Goal: Check status: Check status

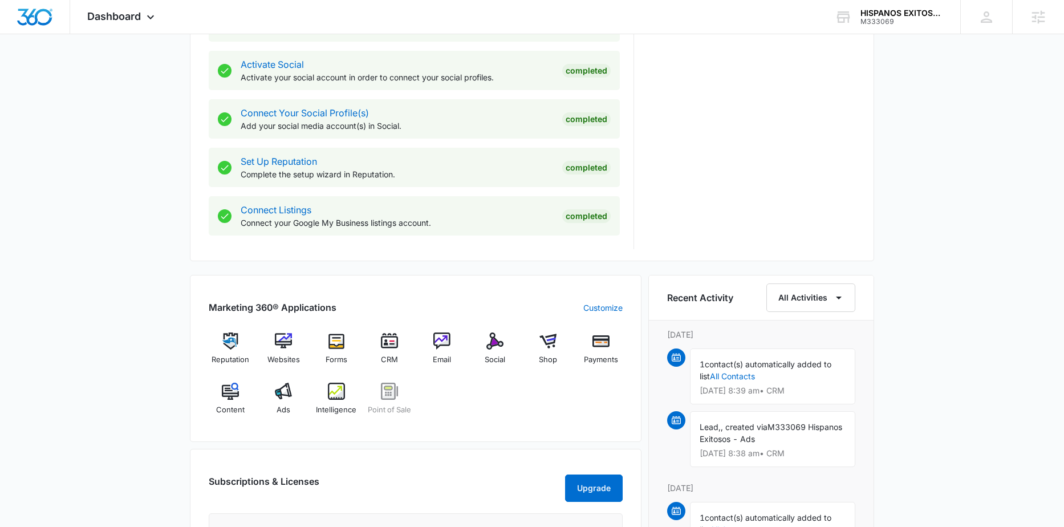
scroll to position [620, 0]
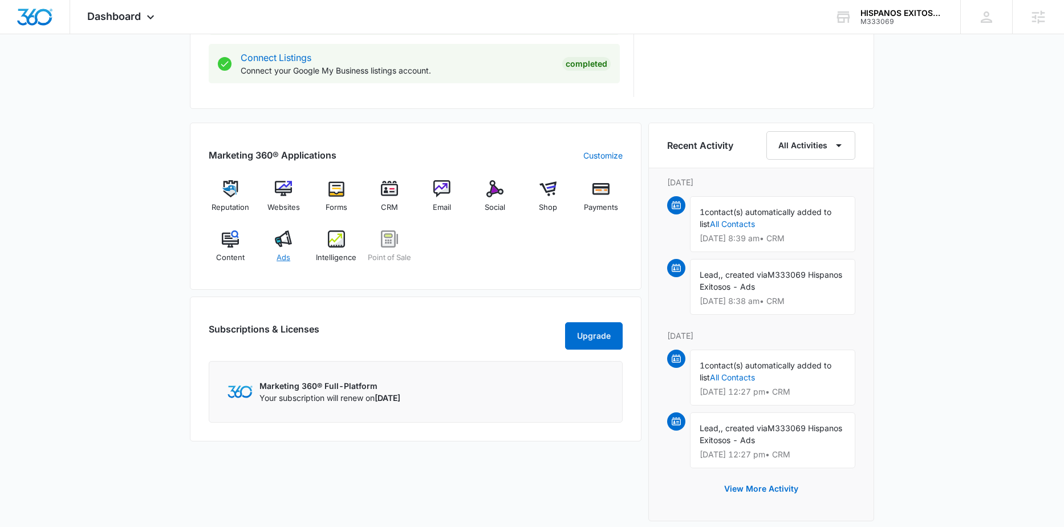
click at [281, 240] on img at bounding box center [283, 238] width 17 height 17
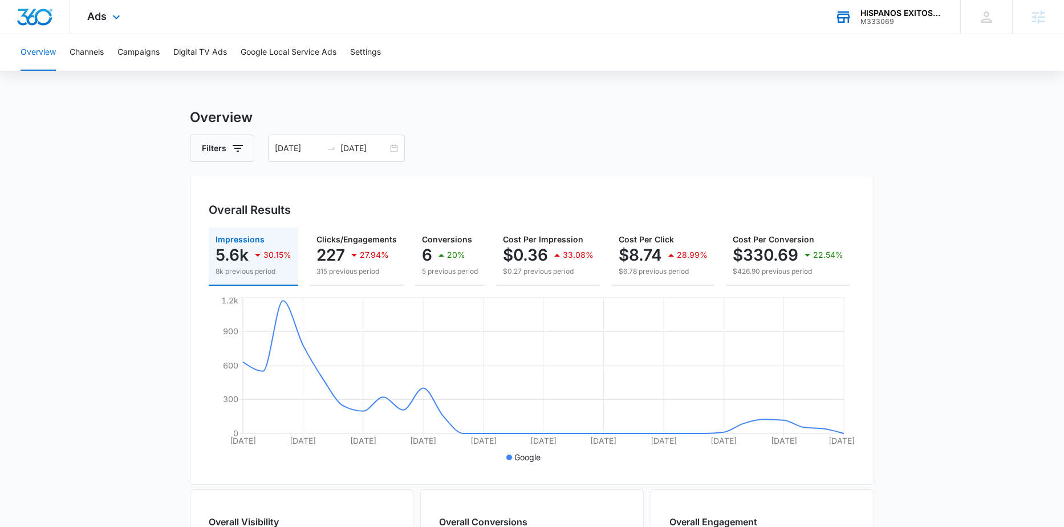
click at [872, 24] on div "M333069" at bounding box center [902, 22] width 83 height 8
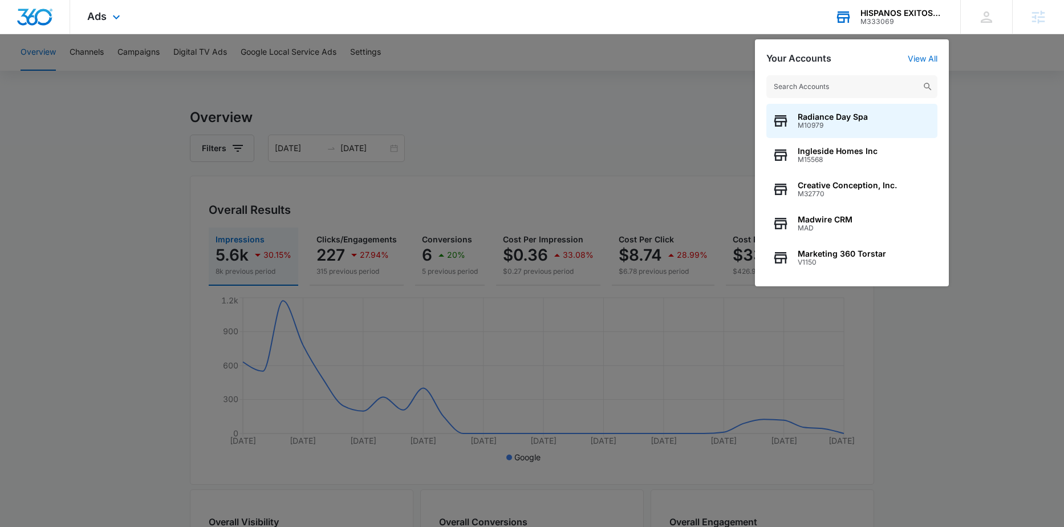
click at [902, 87] on input "text" at bounding box center [852, 86] width 171 height 23
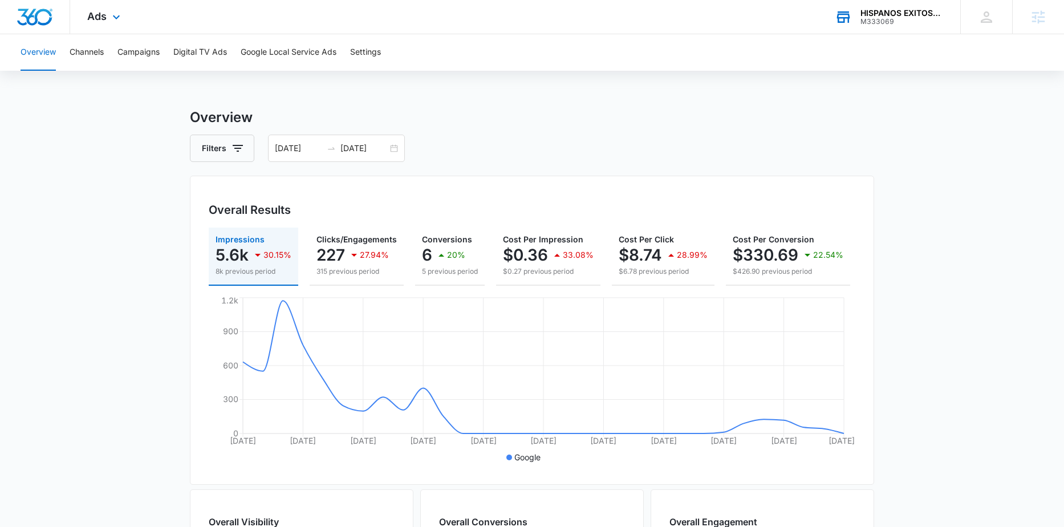
click at [890, 12] on div "HISPANOS EXITOSOS LLC" at bounding box center [902, 13] width 83 height 9
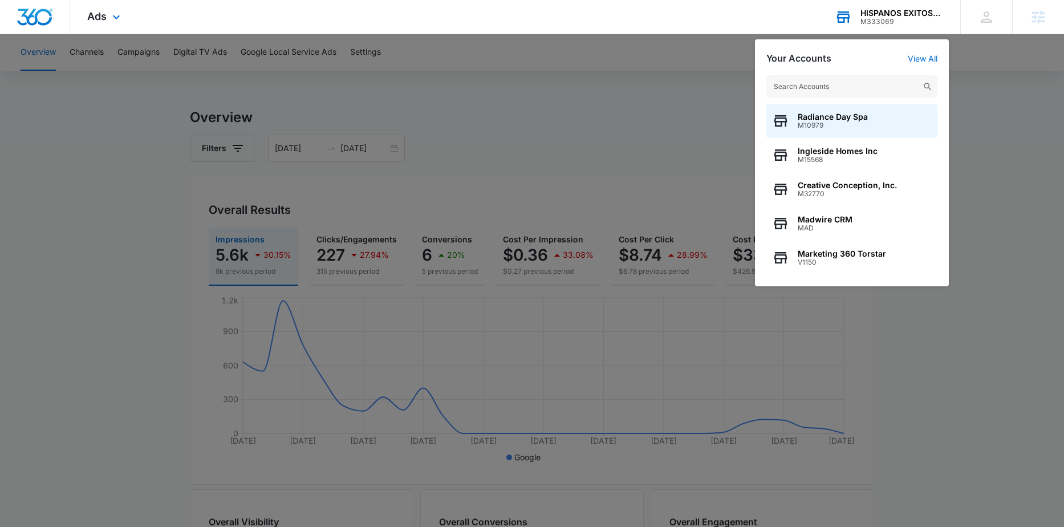
click at [866, 92] on input "text" at bounding box center [852, 86] width 171 height 23
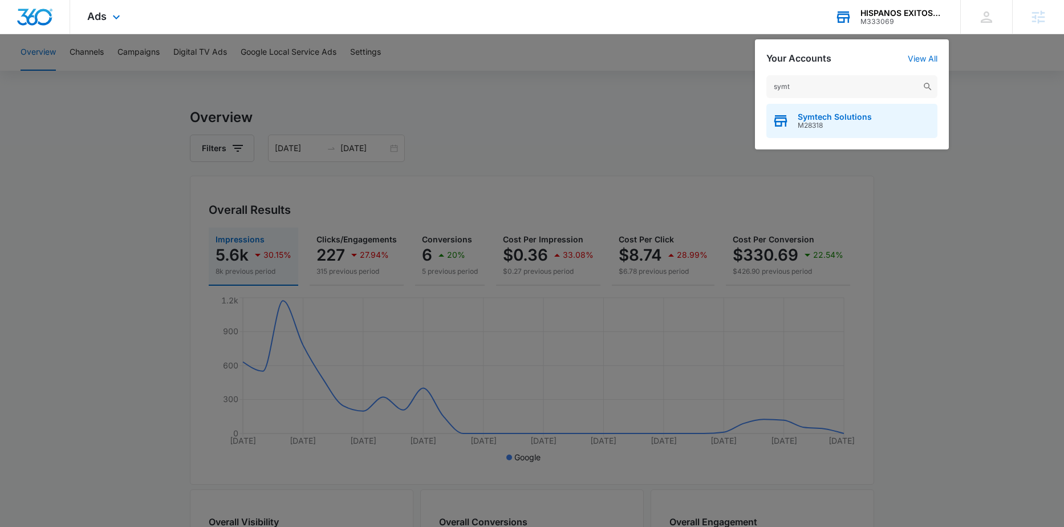
type input "symt"
click at [831, 120] on span "Symtech Solutions" at bounding box center [835, 116] width 74 height 9
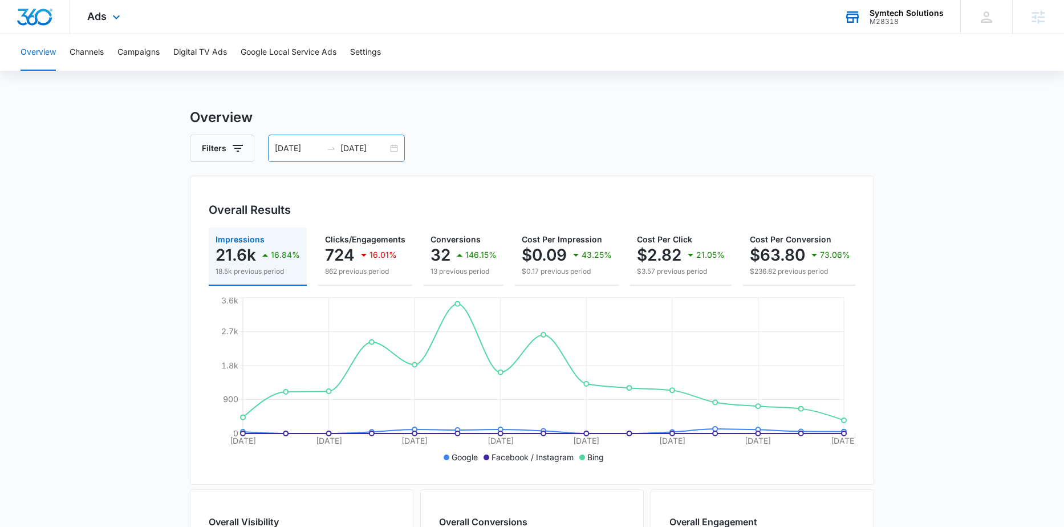
click at [385, 160] on div "[DATE] [DATE]" at bounding box center [336, 148] width 137 height 27
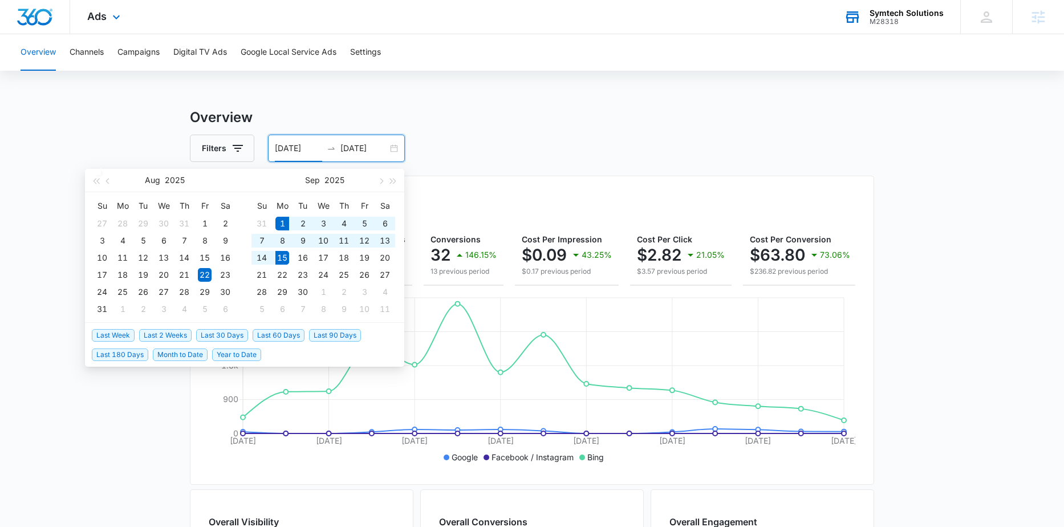
click at [176, 331] on span "Last 2 Weeks" at bounding box center [165, 335] width 52 height 13
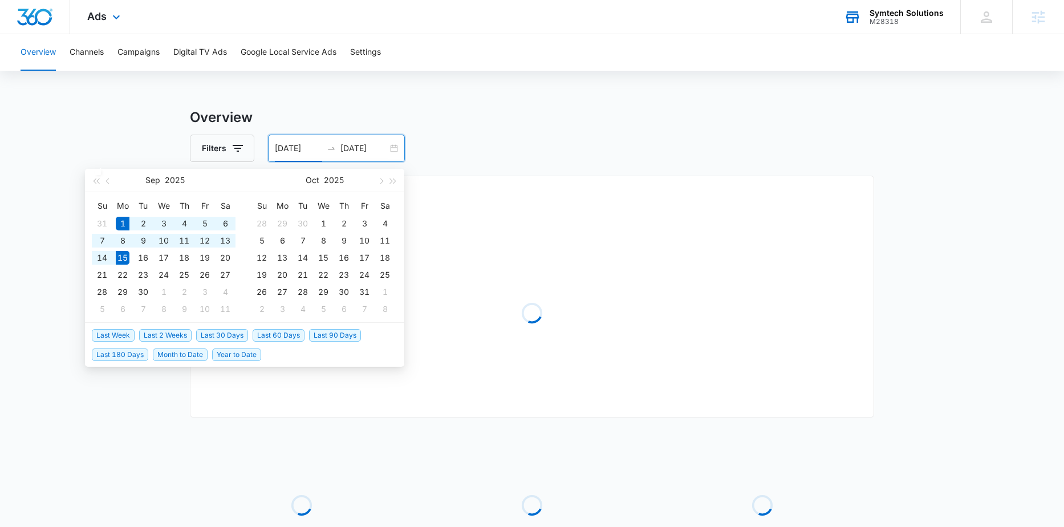
type input "[DATE]"
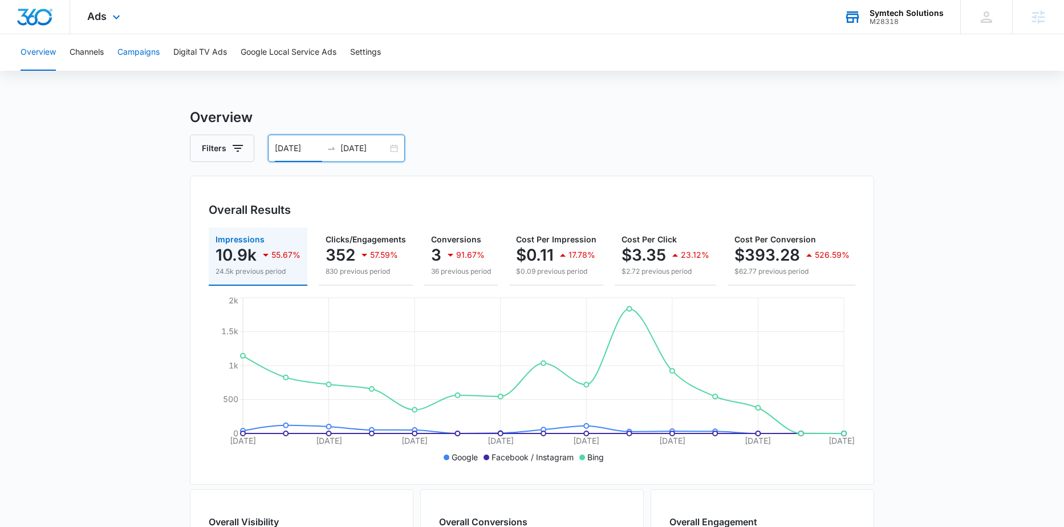
click at [141, 61] on button "Campaigns" at bounding box center [139, 52] width 42 height 37
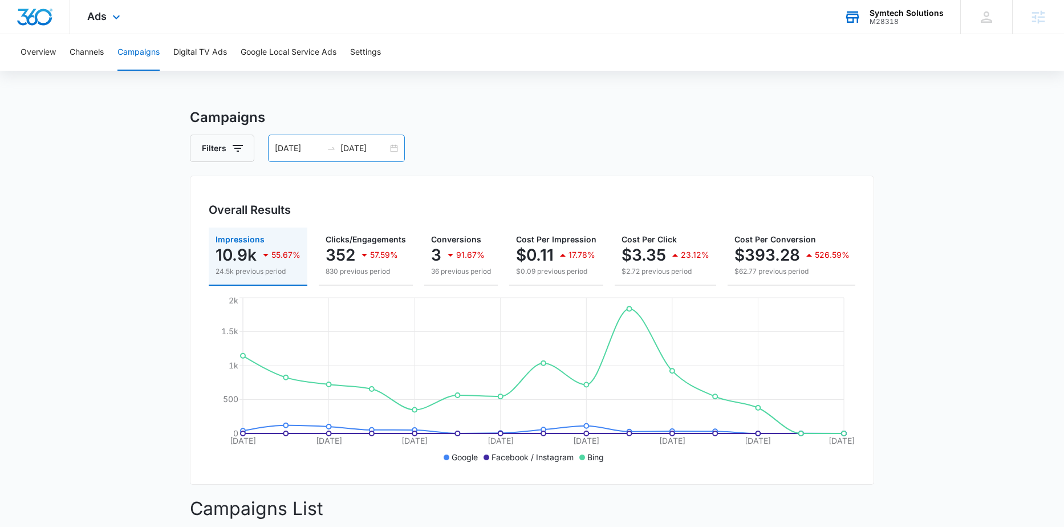
click at [357, 152] on input "[DATE]" at bounding box center [364, 148] width 47 height 13
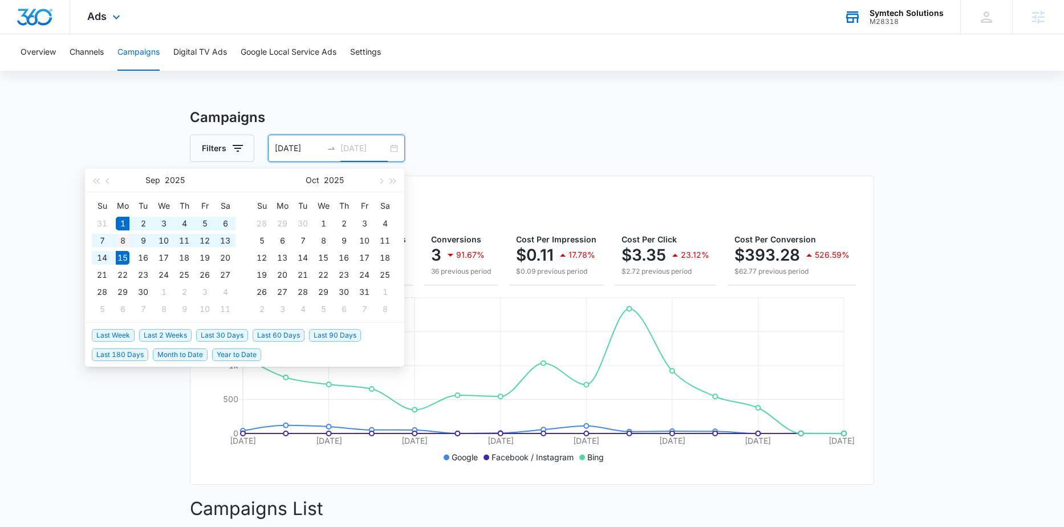
type input "[DATE]"
click at [120, 233] on td "8" at bounding box center [122, 240] width 21 height 17
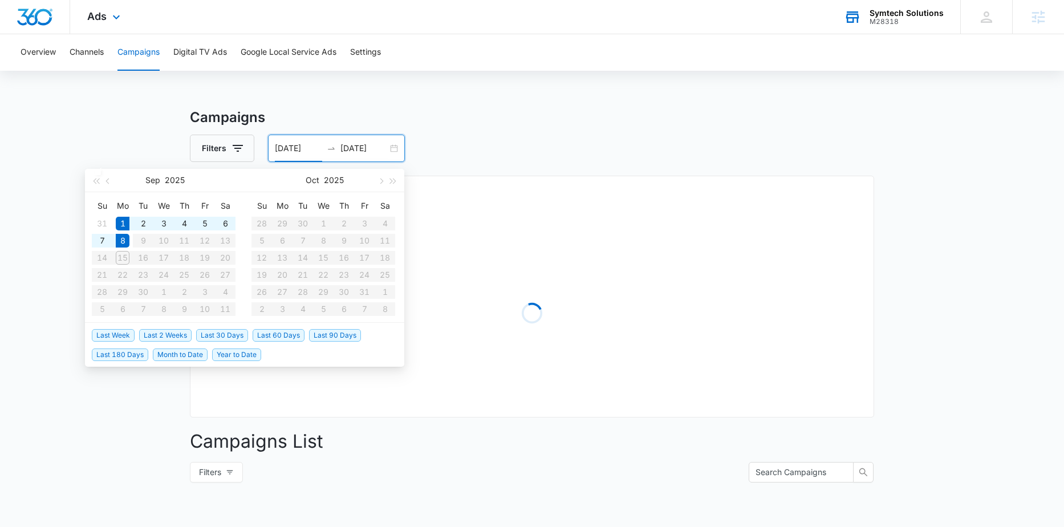
click at [122, 254] on table "Su Mo Tu We Th Fr Sa 31 1 2 3 4 5 6 7 8 9 10 11 12 13 14 15 16 17 18 19 20 21 2…" at bounding box center [164, 257] width 144 height 121
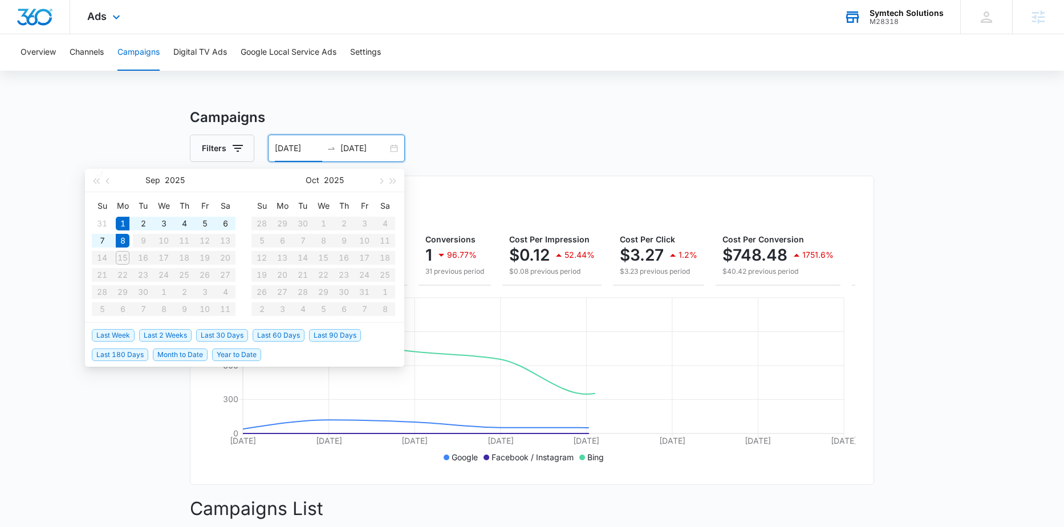
drag, startPoint x: 317, startPoint y: 134, endPoint x: 313, endPoint y: 143, distance: 9.4
click at [317, 135] on div "[DATE] [DATE]" at bounding box center [336, 148] width 137 height 27
drag, startPoint x: 312, startPoint y: 144, endPoint x: 289, endPoint y: 152, distance: 24.7
click at [311, 144] on input "[DATE]" at bounding box center [298, 148] width 47 height 13
click at [126, 237] on div "8" at bounding box center [123, 241] width 14 height 14
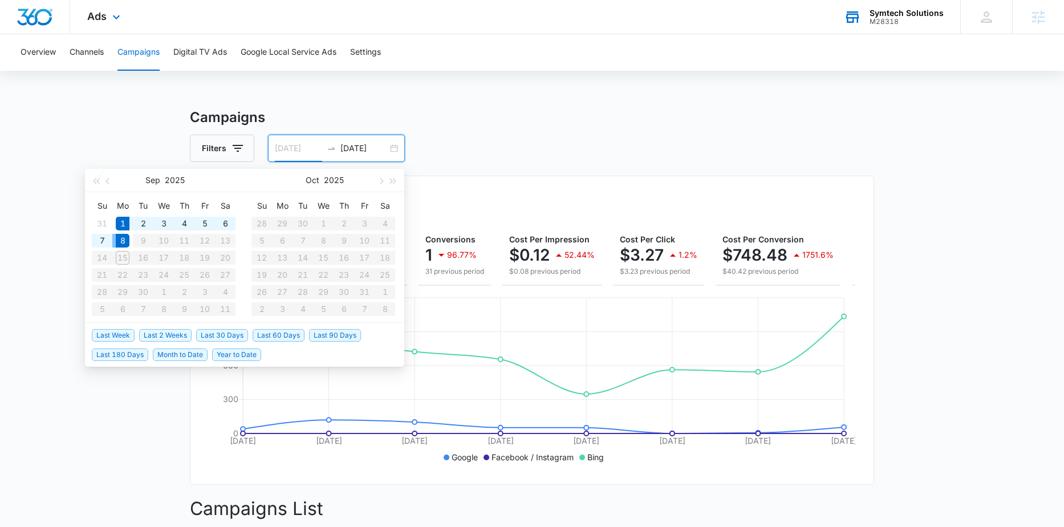
type input "[DATE]"
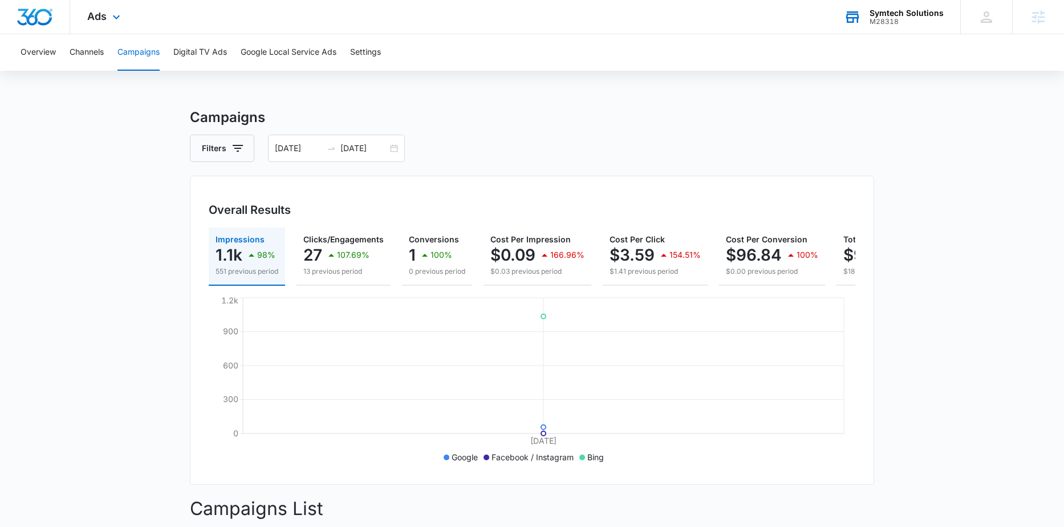
click at [362, 144] on input "[DATE]" at bounding box center [364, 148] width 47 height 13
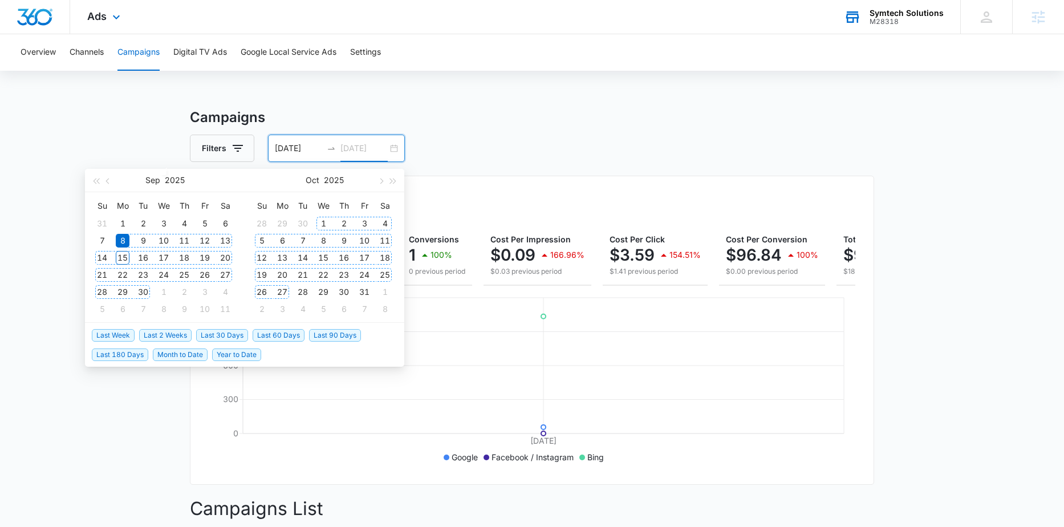
type input "[DATE]"
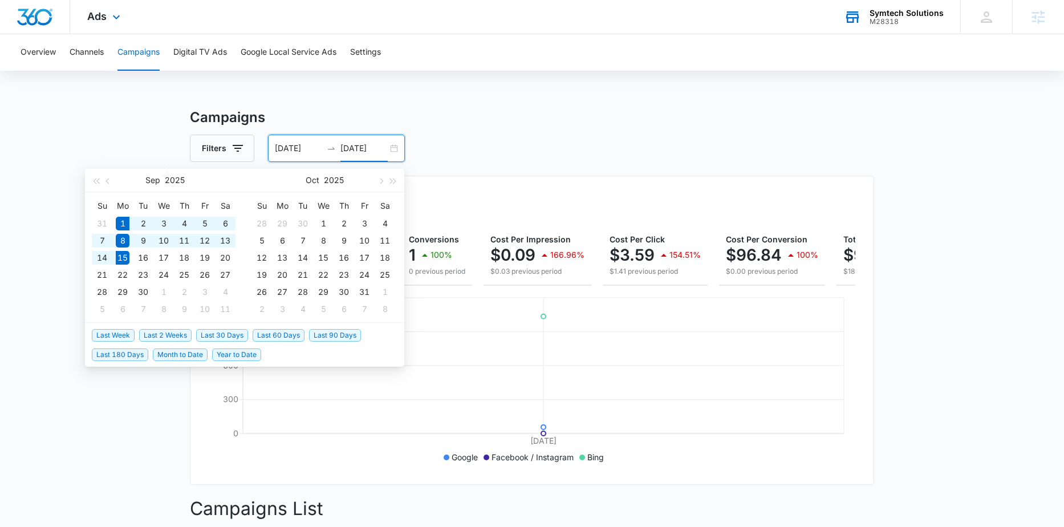
click at [177, 333] on span "Last 2 Weeks" at bounding box center [165, 335] width 52 height 13
type input "[DATE]"
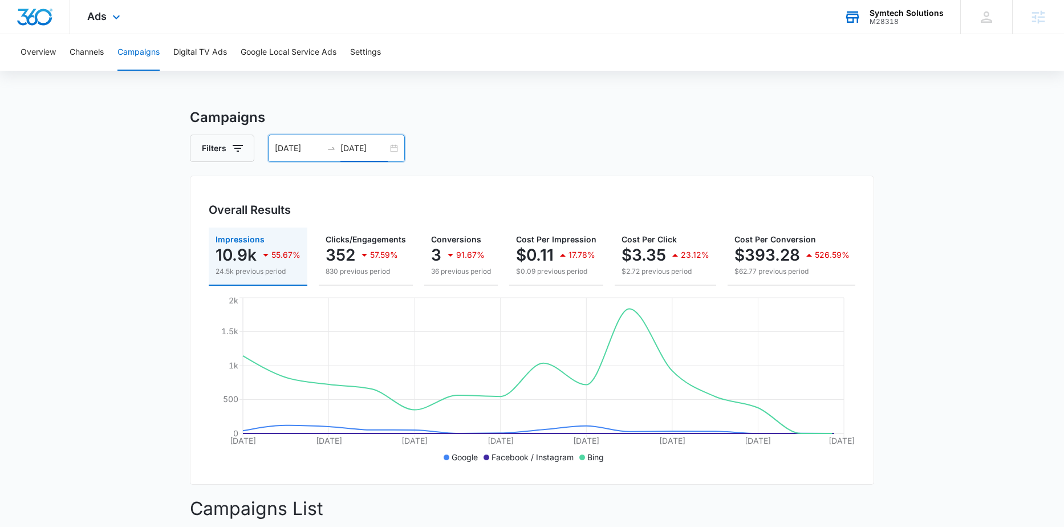
click at [370, 148] on input "[DATE]" at bounding box center [364, 148] width 47 height 13
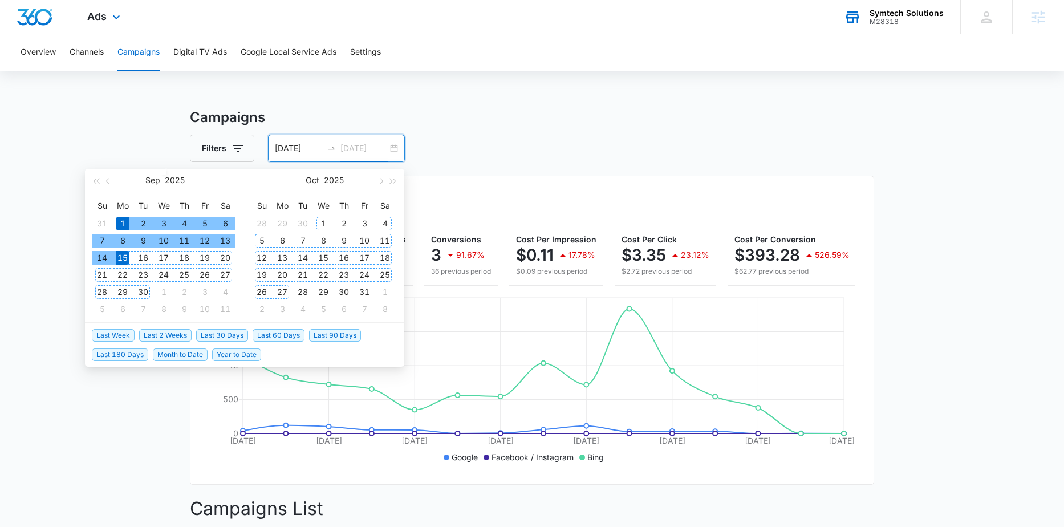
type input "[DATE]"
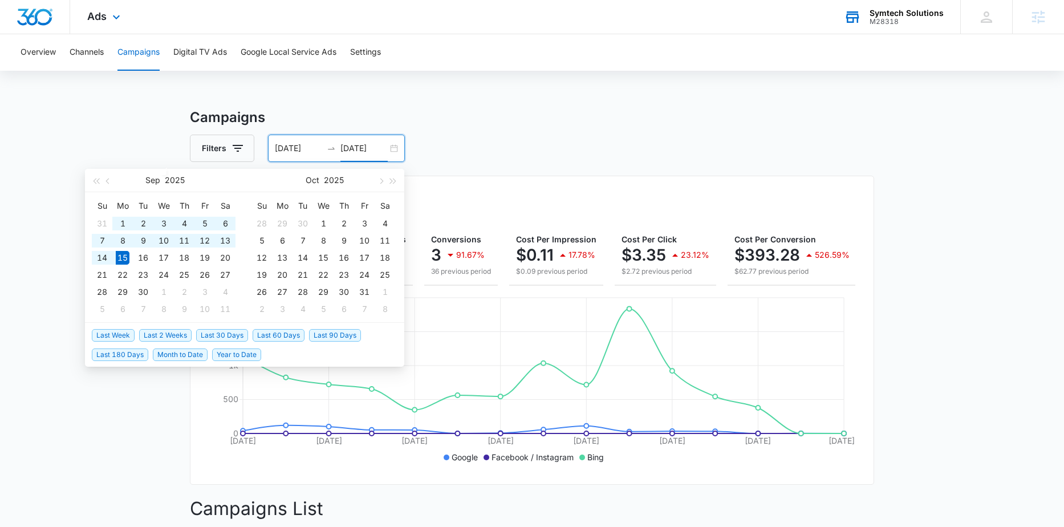
click at [245, 338] on span "Last 30 Days" at bounding box center [222, 335] width 52 height 13
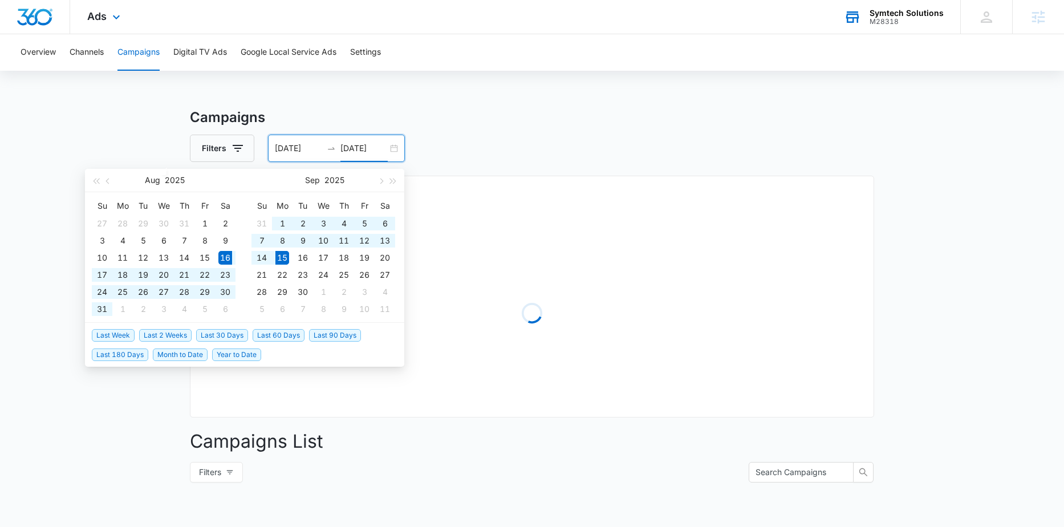
type input "[DATE]"
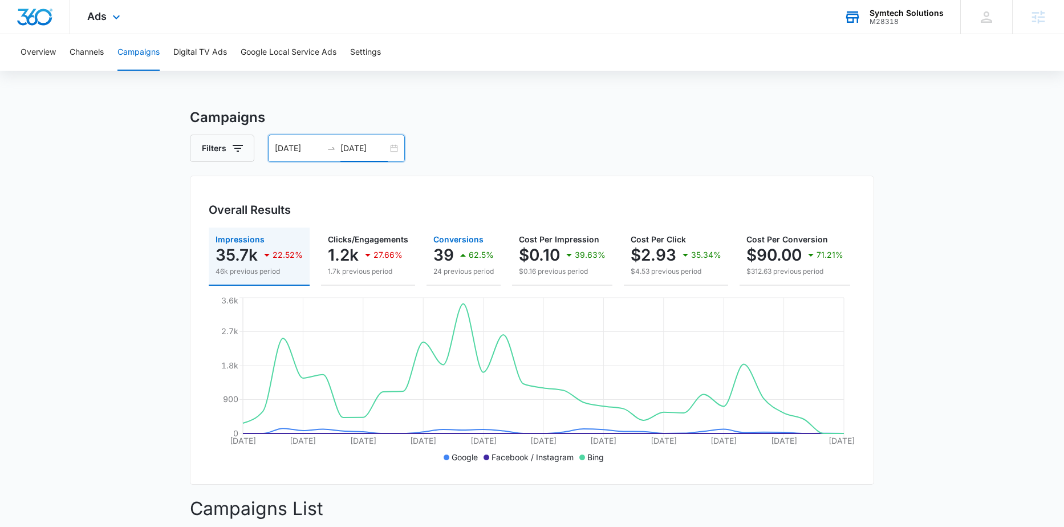
click at [464, 252] on icon "button" at bounding box center [463, 255] width 14 height 14
